Goal: Check status

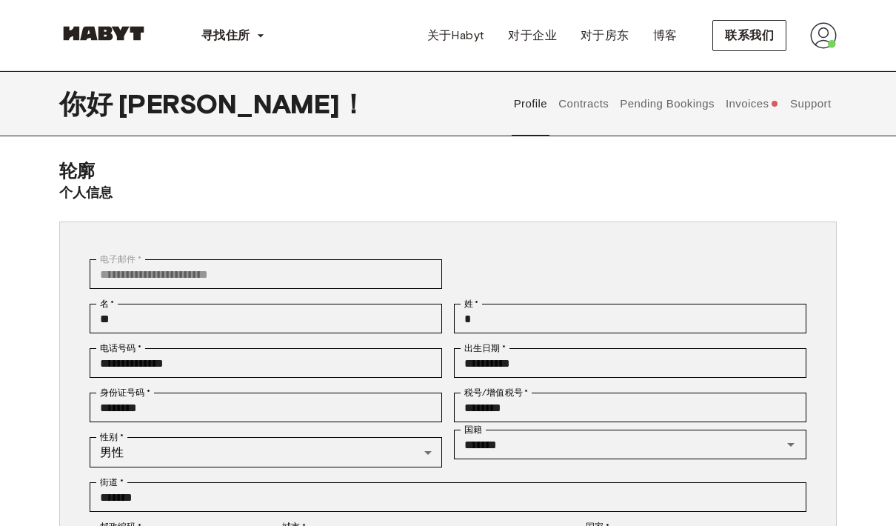
click at [831, 101] on button "Support" at bounding box center [810, 103] width 45 height 65
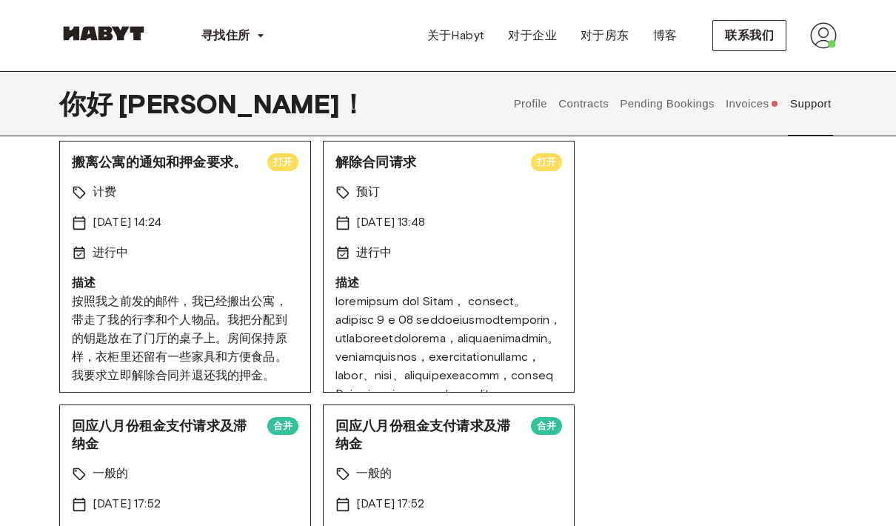
scroll to position [116, 0]
click at [102, 330] on font "按照我之前发的邮件，我已经搬出公寓，带走了我的行李和个人物品。我把分配到的钥匙放在了门厅的桌子上。房间保持原样，衣柜里还留有一些家具和方便食品。我要求立即解除…" at bounding box center [180, 338] width 216 height 88
click at [85, 294] on font "按照我之前发的邮件，我已经搬出公寓，带走了我的行李和个人物品。我把分配到的钥匙放在了门厅的桌子上。房间保持原样，衣柜里还留有一些家具和方便食品。我要求立即解除…" at bounding box center [180, 338] width 216 height 88
click at [119, 167] on font "搬离公寓的通知和押金要求。" at bounding box center [159, 162] width 175 height 16
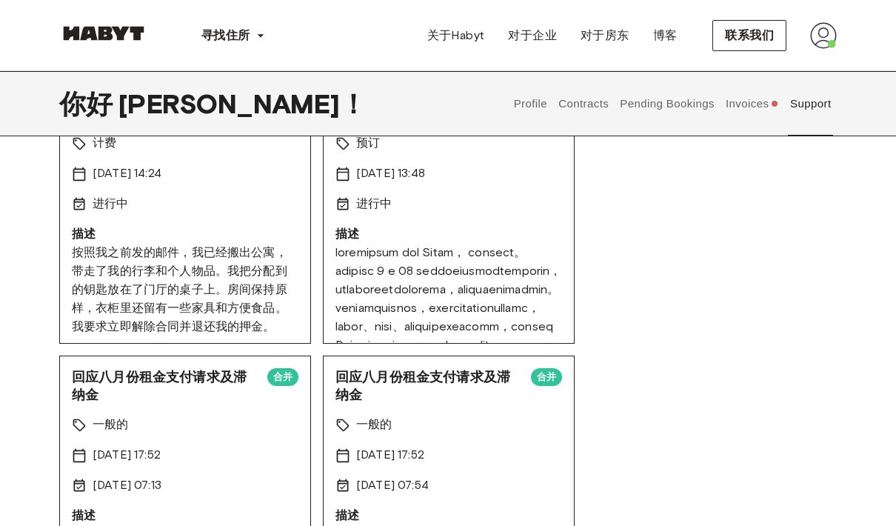
scroll to position [164, 0]
click at [526, 273] on font at bounding box center [449, 382] width 226 height 273
click at [539, 273] on font at bounding box center [449, 382] width 226 height 273
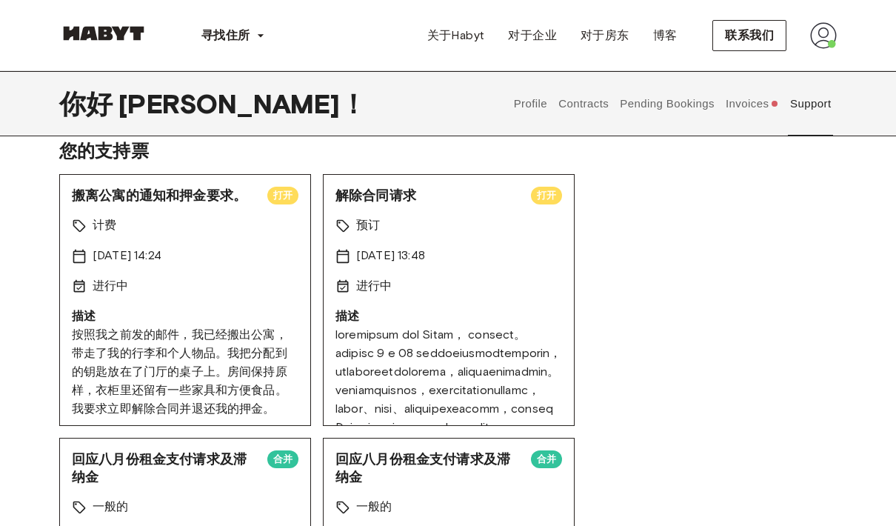
scroll to position [69, 0]
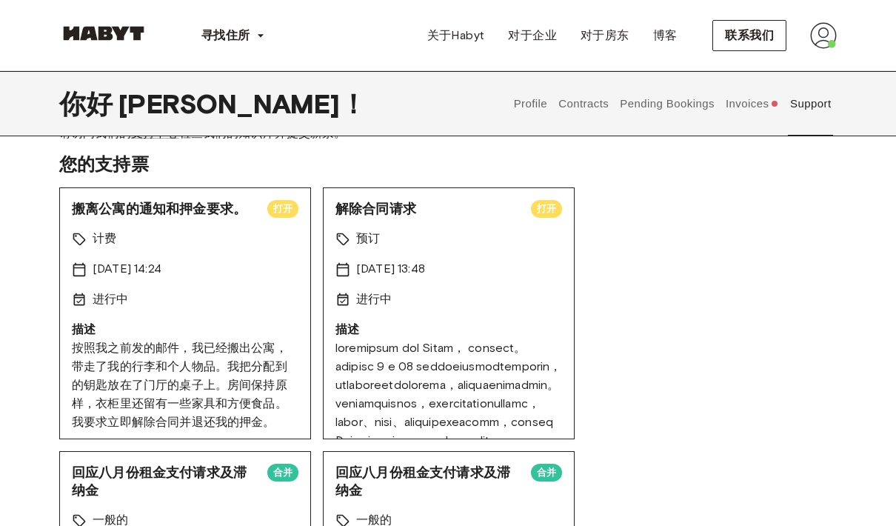
click at [522, 276] on div "[DATE] 13:48" at bounding box center [449, 269] width 227 height 19
click at [529, 304] on div "进行中" at bounding box center [449, 299] width 227 height 19
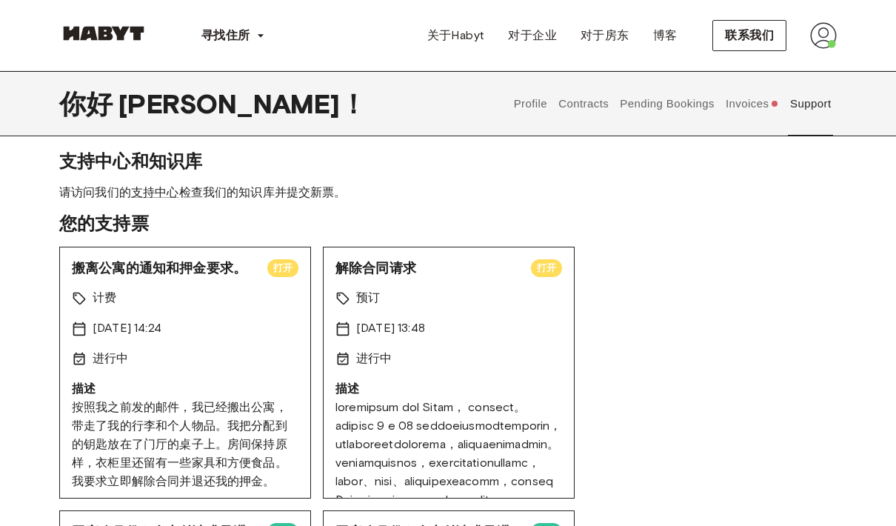
scroll to position [0, 0]
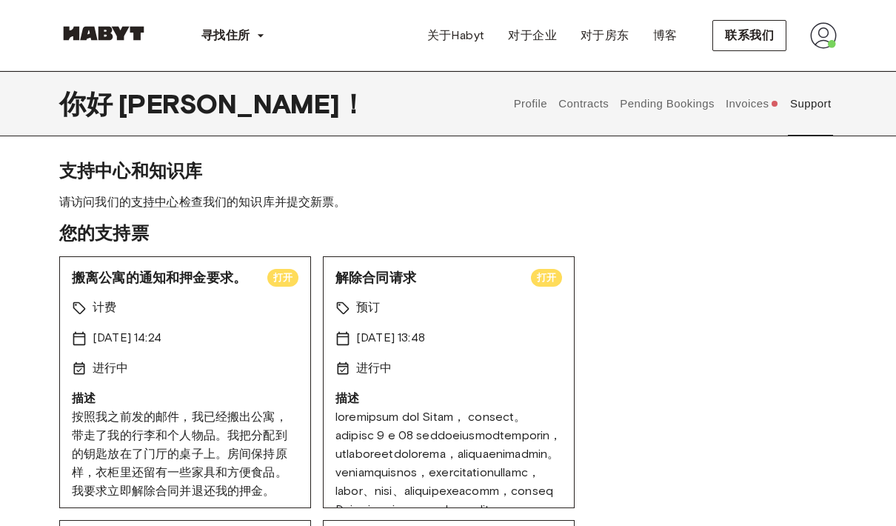
click at [561, 287] on div "解除合同请求 打开 预订 [DATE] 13:48 进行中 描述" at bounding box center [449, 382] width 252 height 252
click at [600, 102] on button "Contracts" at bounding box center [584, 103] width 54 height 65
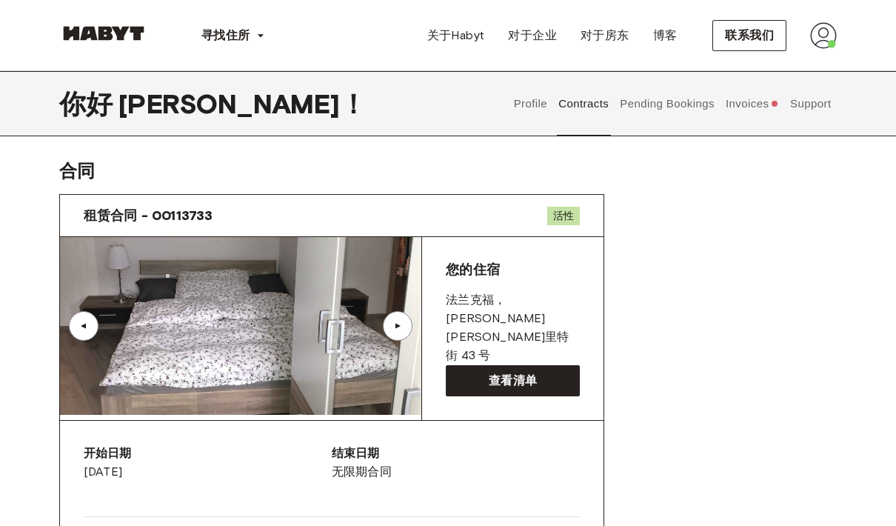
click at [828, 101] on button "Support" at bounding box center [810, 103] width 45 height 65
